Goal: Task Accomplishment & Management: Manage account settings

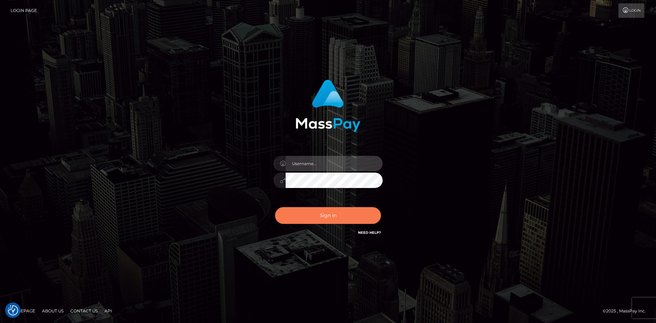
type input "hello.feetfinder"
drag, startPoint x: 332, startPoint y: 213, endPoint x: 333, endPoint y: 209, distance: 4.3
click at [331, 209] on button "Sign in" at bounding box center [328, 215] width 106 height 17
type input "hello.feetfinder"
click at [335, 216] on button "Sign in" at bounding box center [328, 215] width 106 height 17
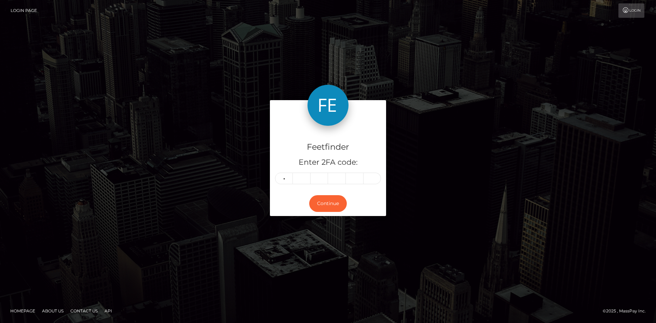
type input "5"
type input "9"
type input "1"
type input "2"
type input "3"
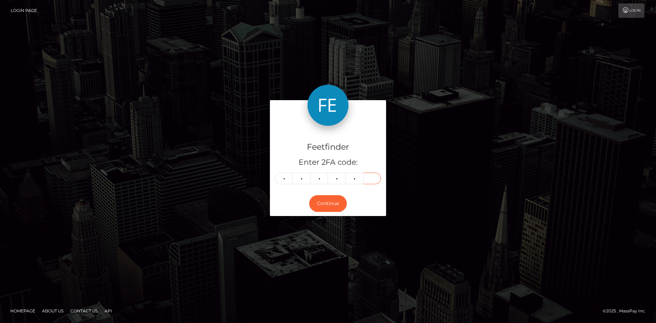
type input "1"
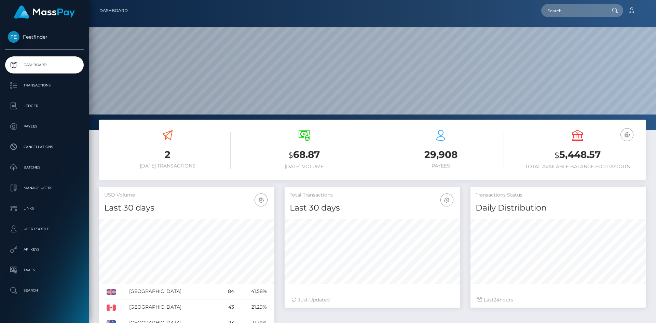
scroll to position [121, 176]
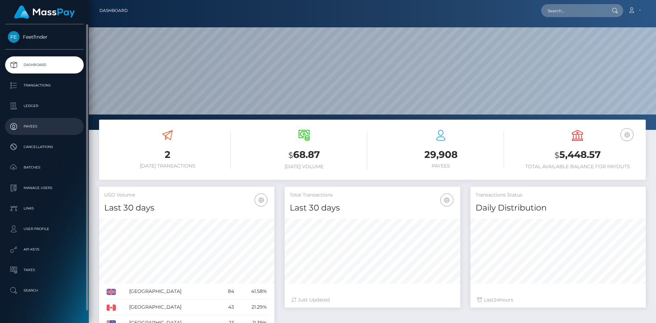
click at [20, 126] on p "Payees" at bounding box center [44, 126] width 73 height 10
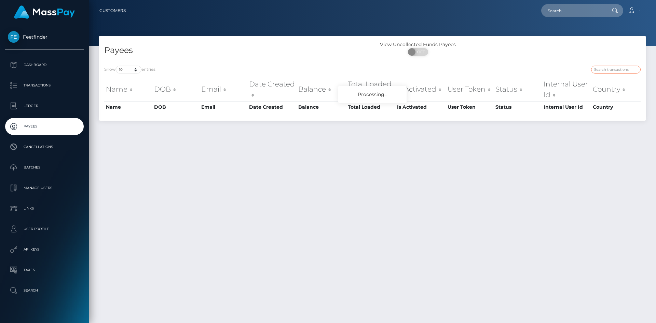
click at [609, 66] on input "search" at bounding box center [616, 70] width 50 height 8
paste input "284e5fcd-7ef7-11f0-8023-0266f44cc279"
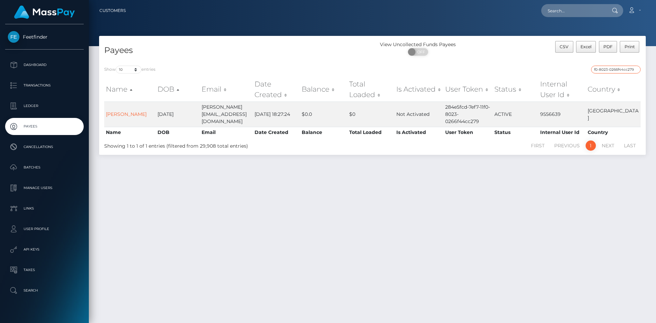
type input "284e5fcd-7ef7-11f0-8023-0266f44cc279"
